Goal: Find specific page/section: Find specific page/section

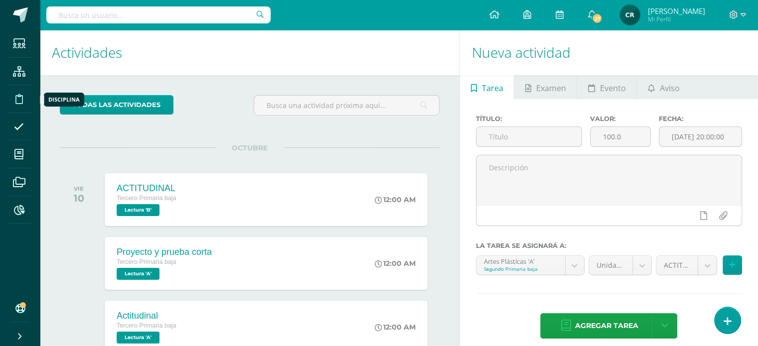
click at [20, 100] on icon at bounding box center [18, 99] width 7 height 10
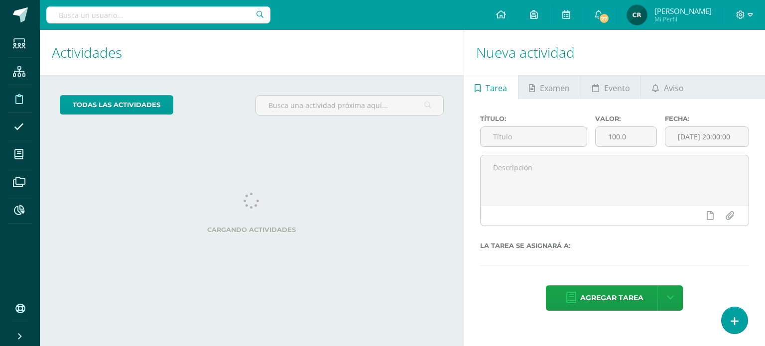
click at [17, 100] on icon at bounding box center [18, 99] width 7 height 10
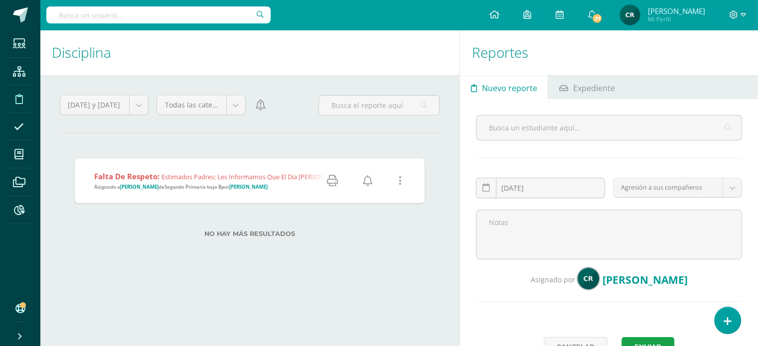
click at [366, 180] on icon at bounding box center [368, 180] width 10 height 11
